Goal: Check status

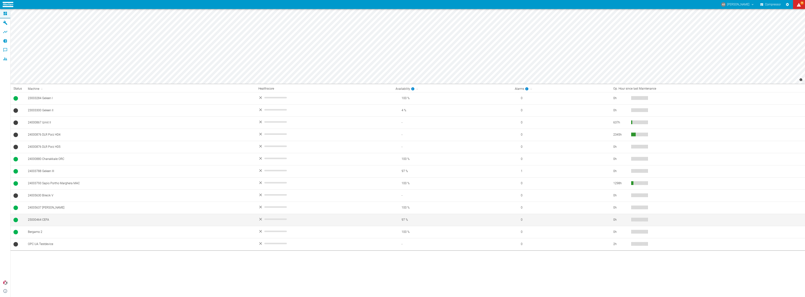
click at [57, 218] on td "25000464 CEFA" at bounding box center [140, 220] width 230 height 12
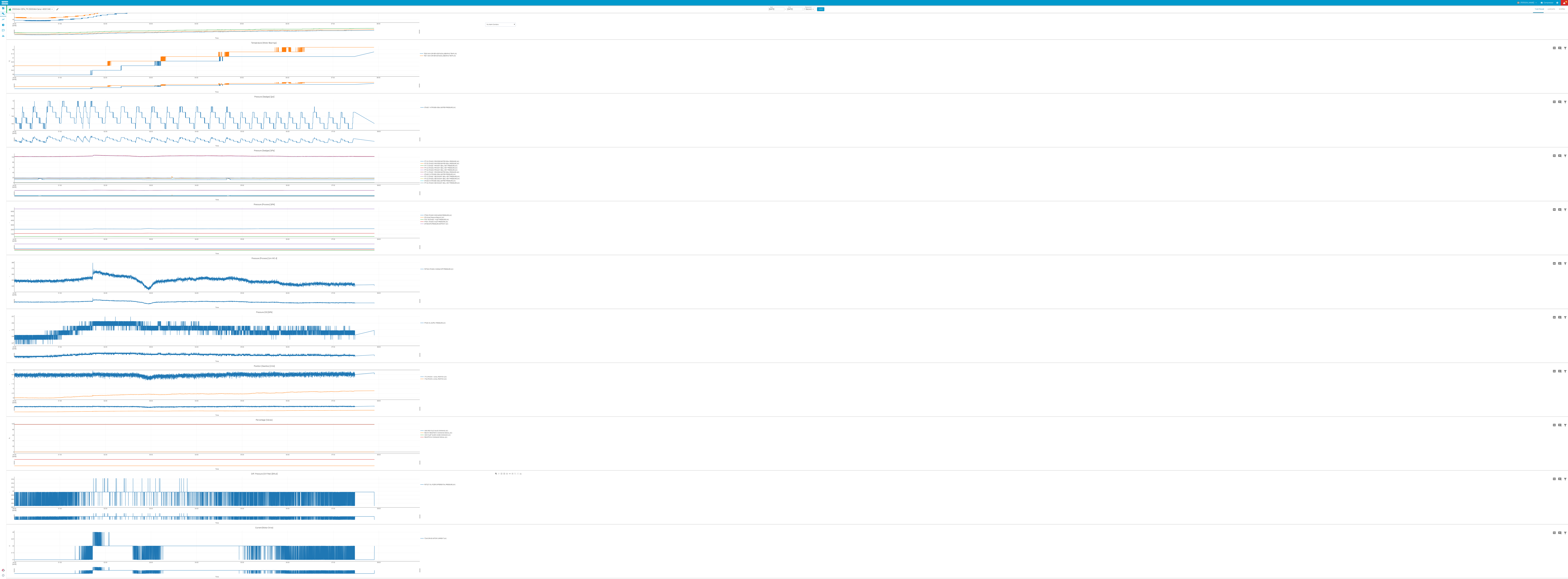
scroll to position [241, 0]
